Goal: Share content

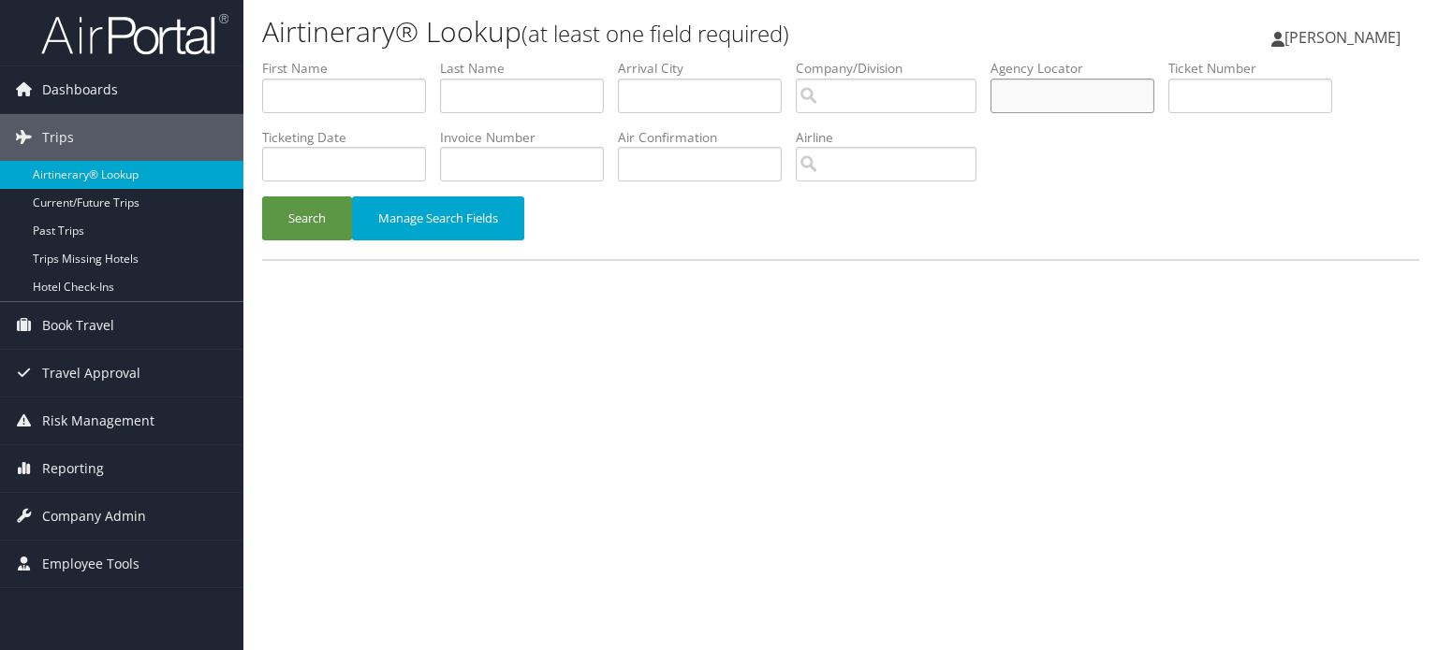
click at [1051, 79] on input "text" at bounding box center [1072, 96] width 164 height 35
paste input "DBF633"
type input "DBF633"
click at [329, 216] on button "Search" at bounding box center [307, 219] width 90 height 44
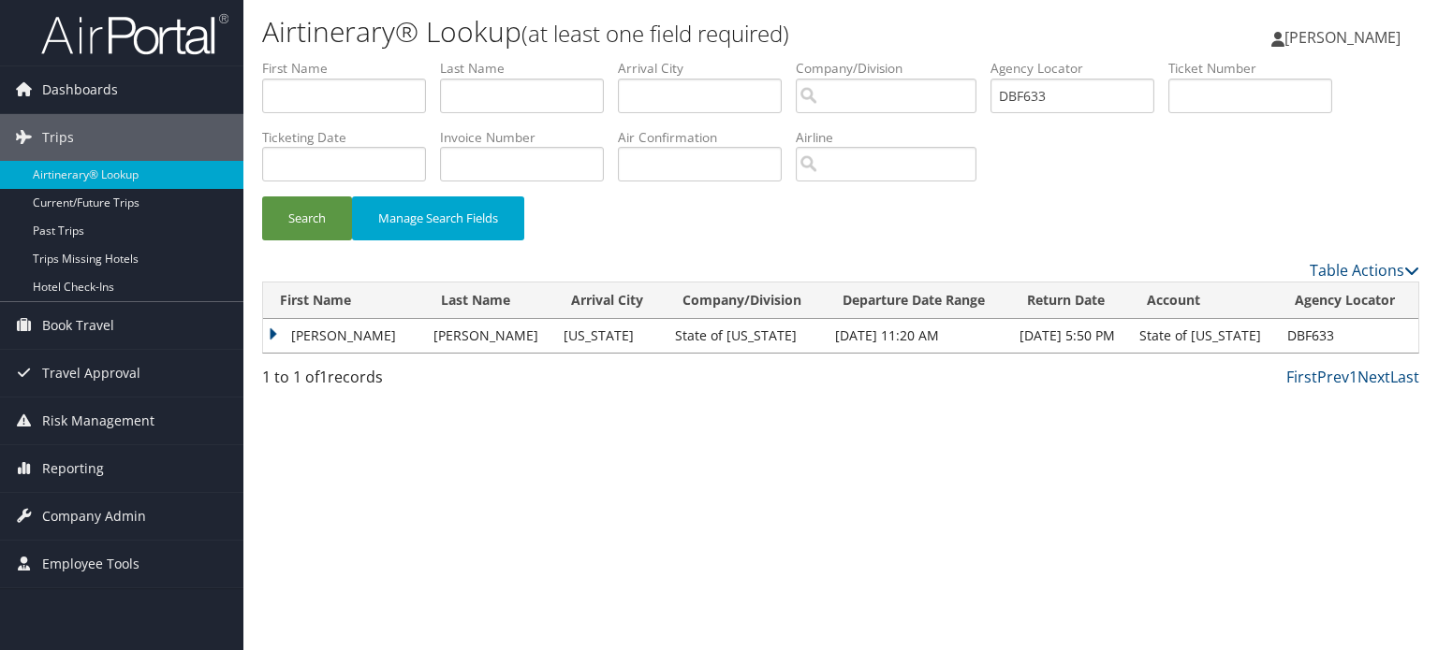
click at [276, 331] on td "[PERSON_NAME]" at bounding box center [343, 336] width 161 height 34
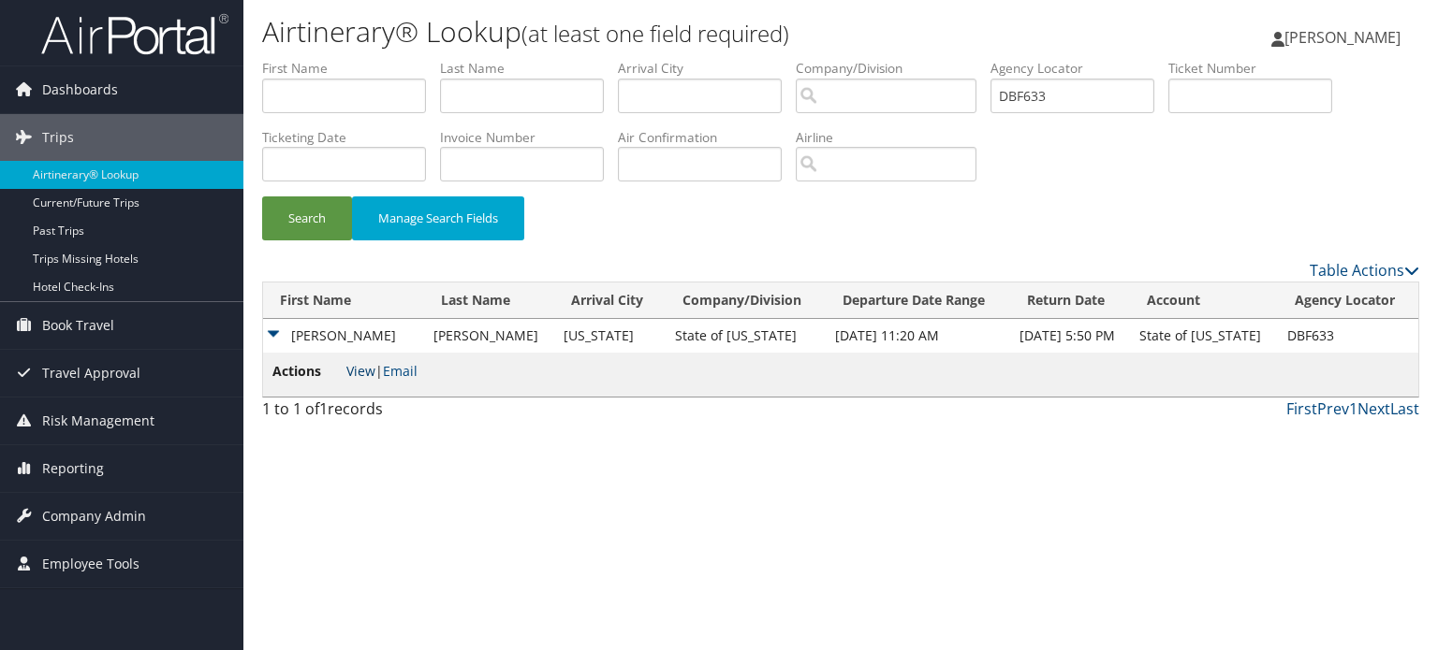
click at [368, 369] on link "View" at bounding box center [360, 371] width 29 height 18
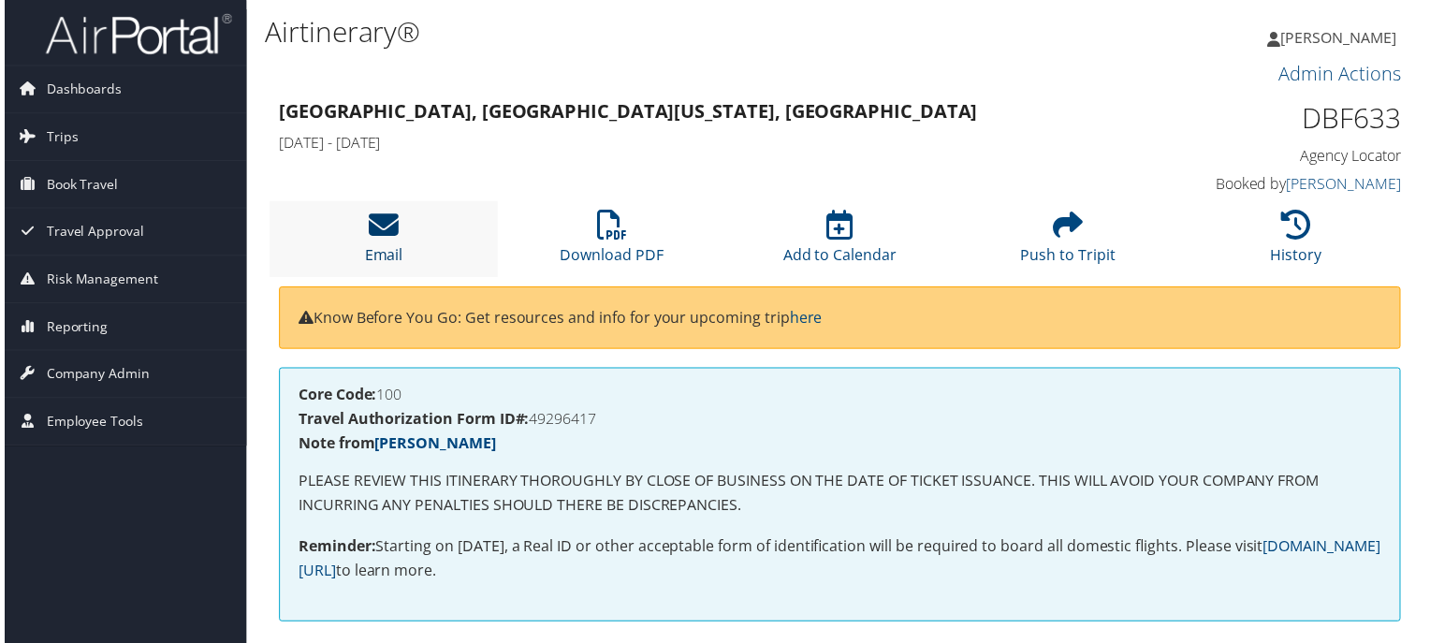
click at [381, 227] on icon at bounding box center [382, 227] width 30 height 30
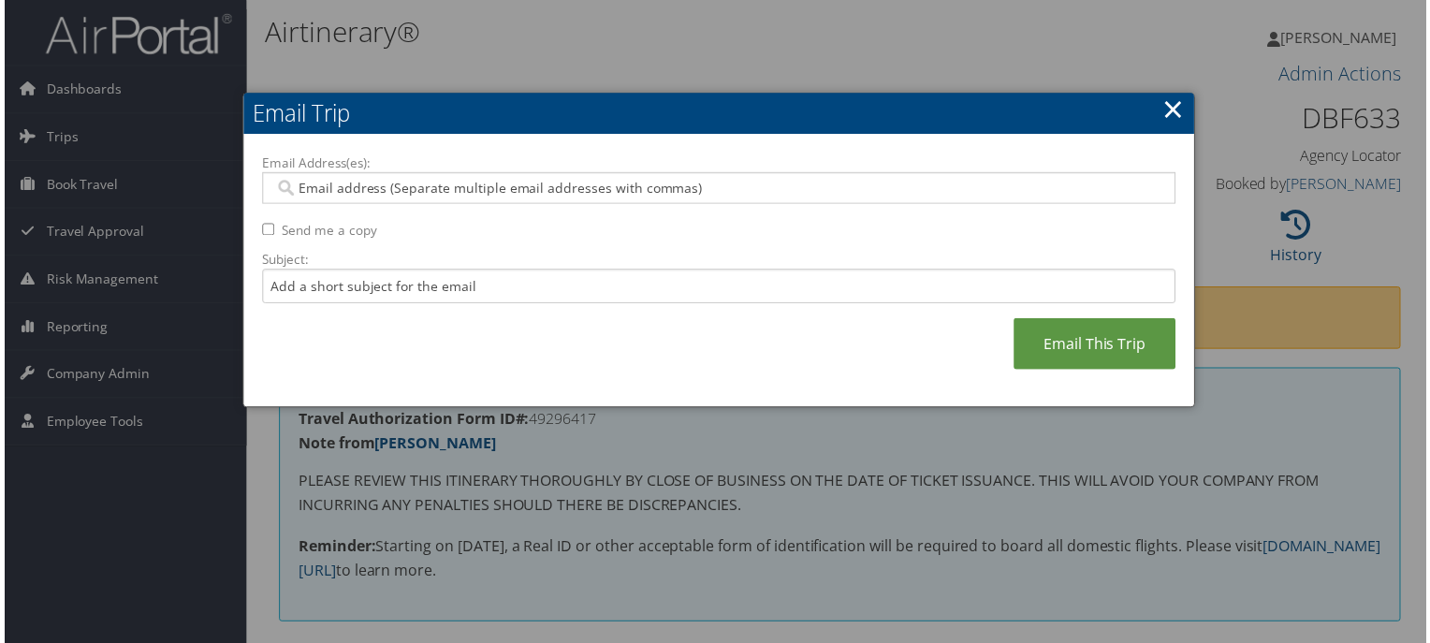
click at [663, 186] on input "Email Address(es):" at bounding box center [718, 189] width 895 height 19
paste input "GRAHAME.DRYDEN@STATE.CO.US"
type input "GRAHAME.DRYDEN@STATE.CO.US"
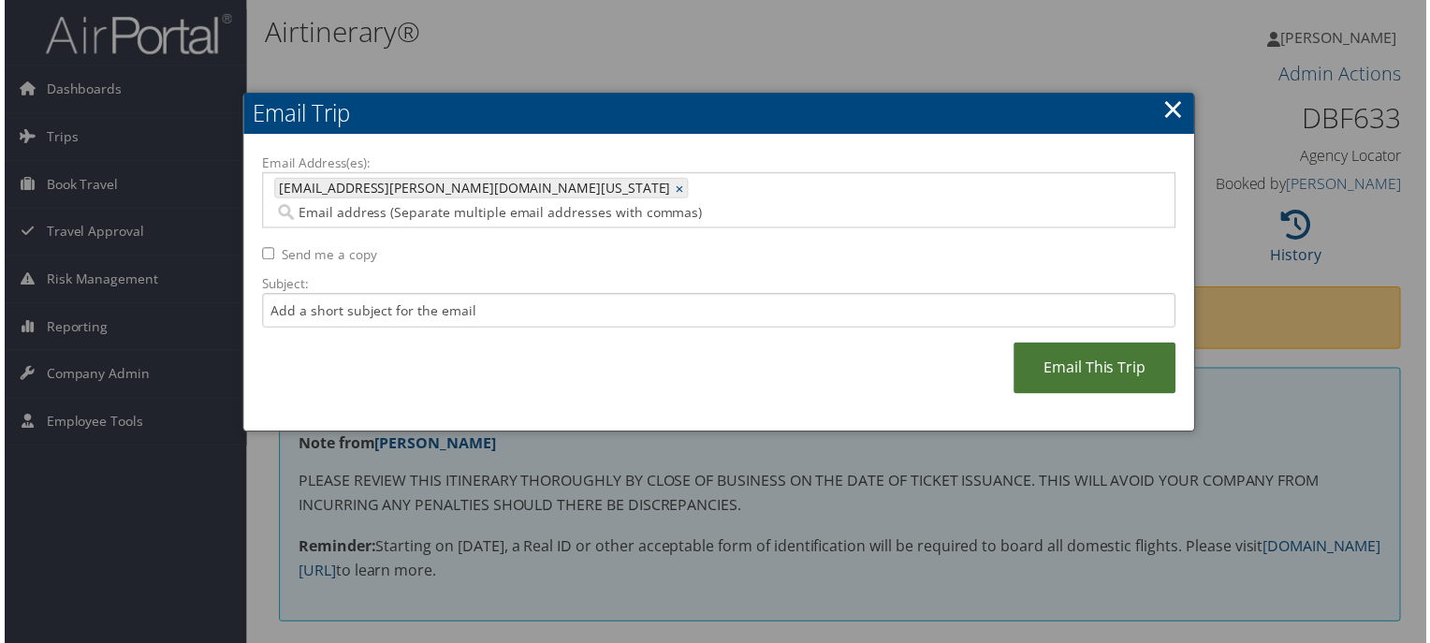
click at [1088, 344] on link "Email This Trip" at bounding box center [1097, 369] width 163 height 51
